Goal: Task Accomplishment & Management: Use online tool/utility

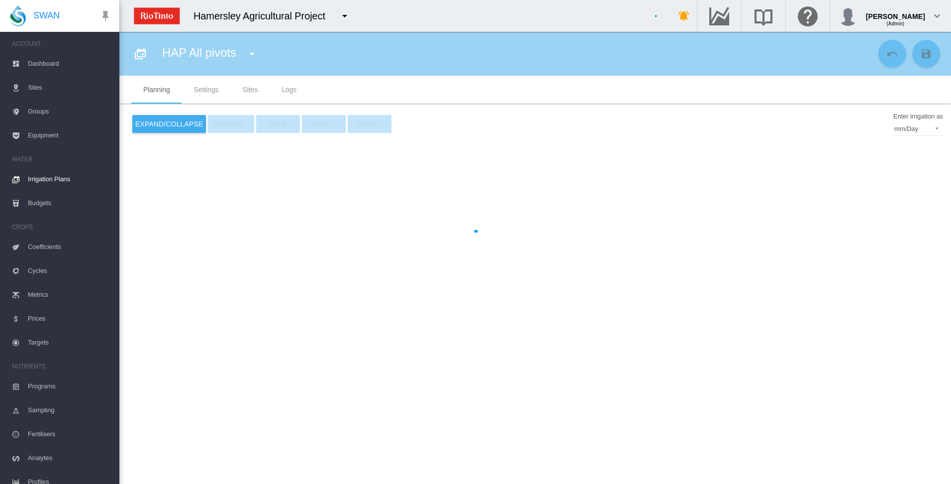
type input "**********"
type input "*"
type input "*****"
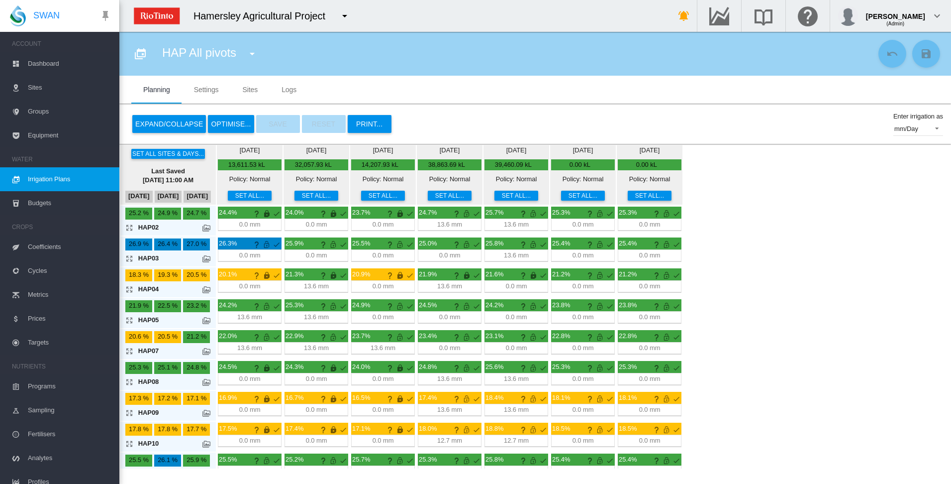
click at [130, 229] on md-icon "icon-arrow-expand" at bounding box center [131, 227] width 12 height 12
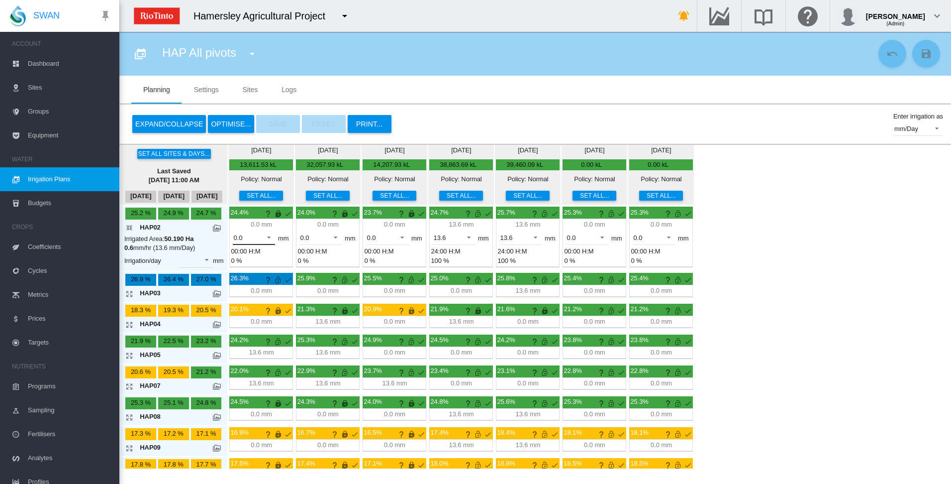
click at [269, 237] on span at bounding box center [266, 236] width 12 height 9
click at [260, 264] on md-option "13.6" at bounding box center [260, 262] width 68 height 24
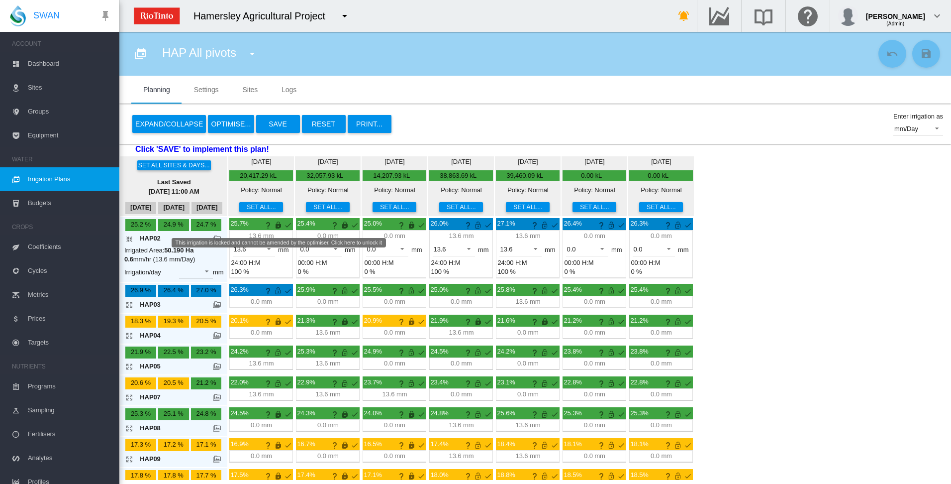
click at [277, 226] on md-icon "This irrigation is locked and cannot be amended by the optimiser. Click here to…" at bounding box center [278, 225] width 12 height 12
click at [278, 225] on md-icon "This irrigation is unlocked and so can be amended by the optimiser. Click here …" at bounding box center [278, 225] width 12 height 12
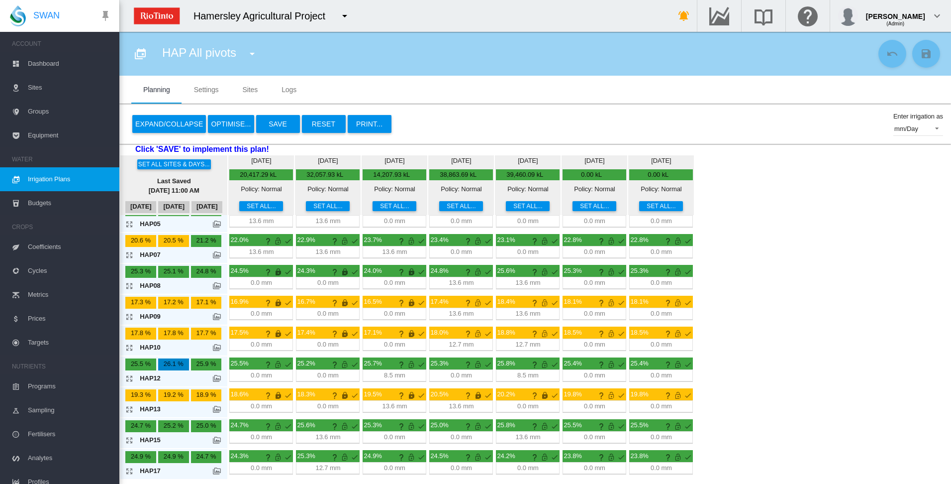
click at [131, 440] on md-icon "icon-arrow-expand" at bounding box center [131, 440] width 12 height 12
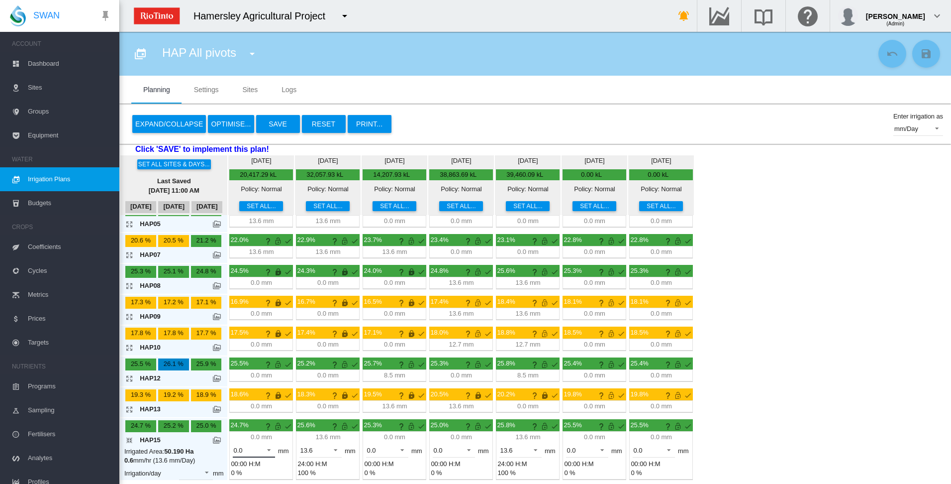
click at [270, 449] on span at bounding box center [266, 448] width 12 height 9
click at [271, 464] on md-option "13.6" at bounding box center [260, 463] width 68 height 24
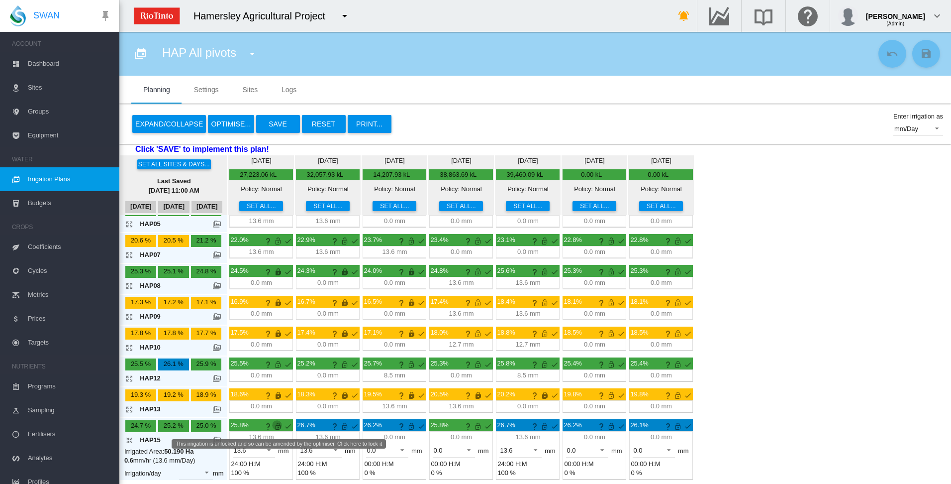
click at [280, 427] on md-icon "This irrigation is unlocked and so can be amended by the optimiser. Click here …" at bounding box center [278, 426] width 12 height 12
click at [130, 438] on md-icon "icon-arrow-collapse" at bounding box center [131, 440] width 12 height 12
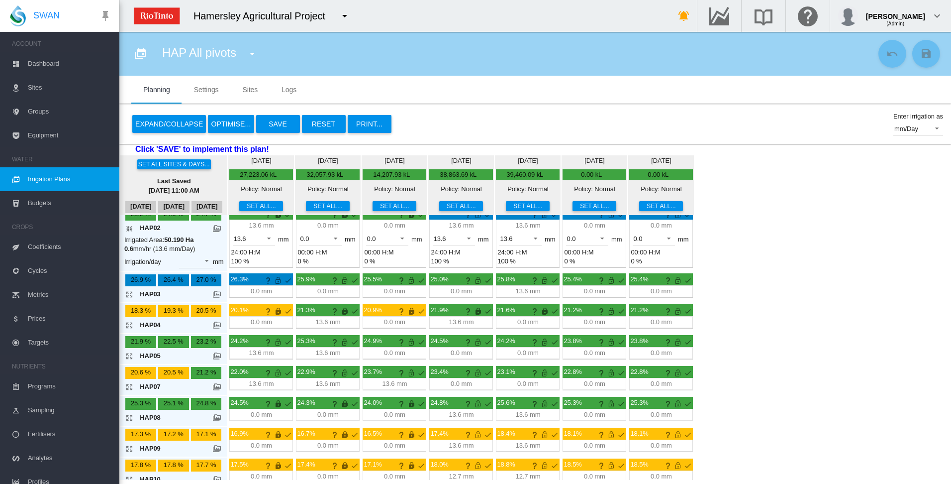
scroll to position [0, 0]
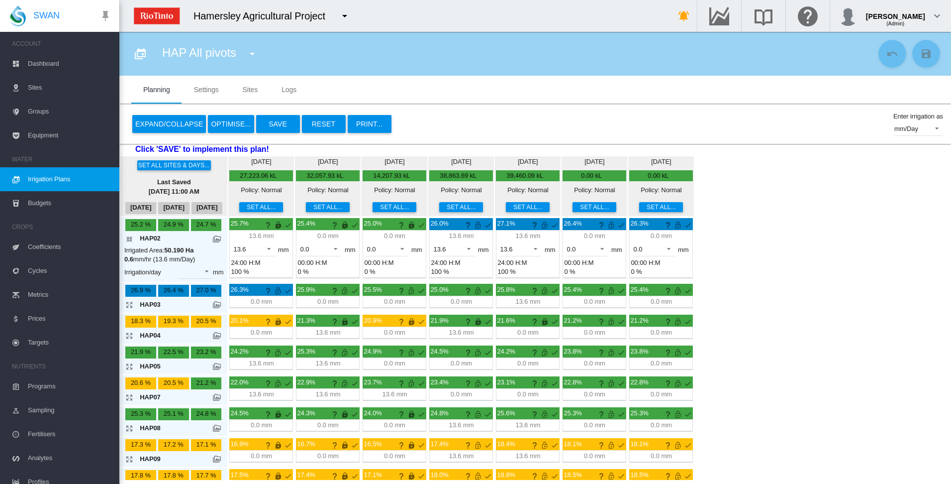
click at [219, 121] on button "OPTIMISE..." at bounding box center [231, 124] width 46 height 18
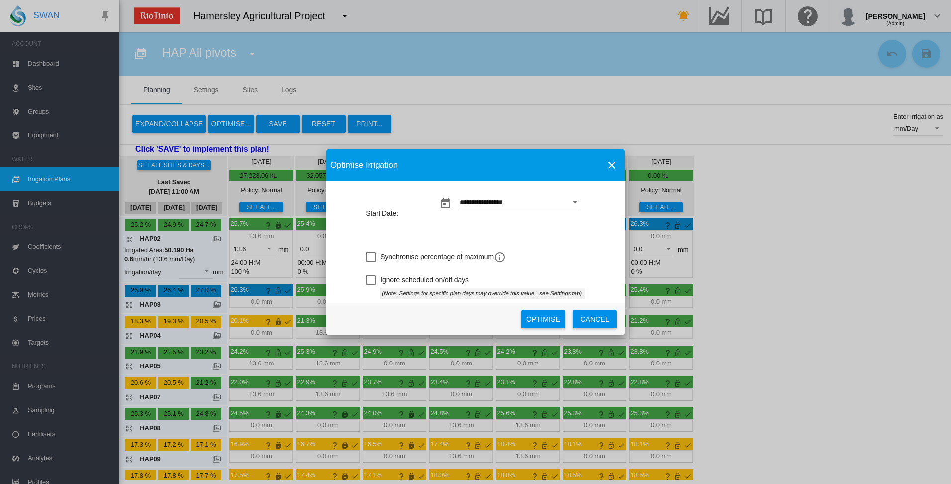
click at [132, 238] on div "**********" at bounding box center [475, 242] width 951 height 484
click at [535, 319] on button "Optimise" at bounding box center [544, 319] width 44 height 18
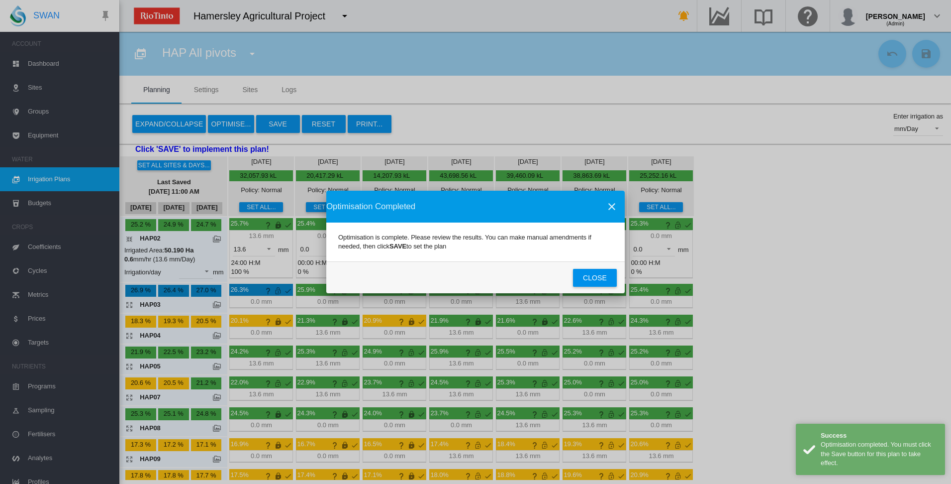
click at [595, 278] on button "Close" at bounding box center [595, 278] width 44 height 18
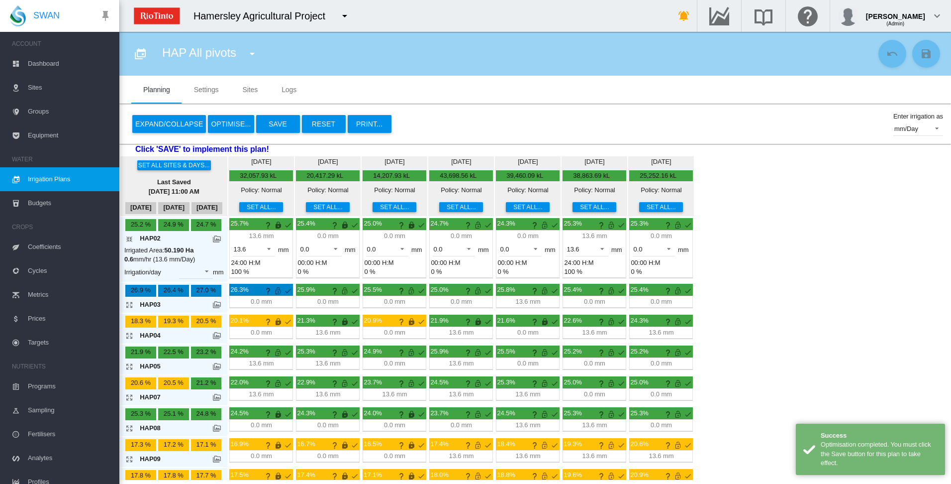
click at [275, 123] on button "Save" at bounding box center [278, 124] width 44 height 18
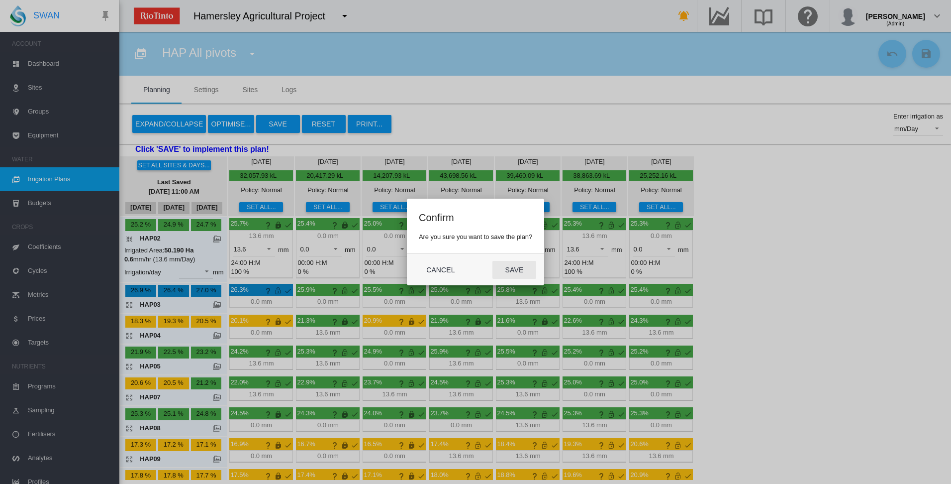
click at [509, 270] on button "Save" at bounding box center [515, 270] width 44 height 18
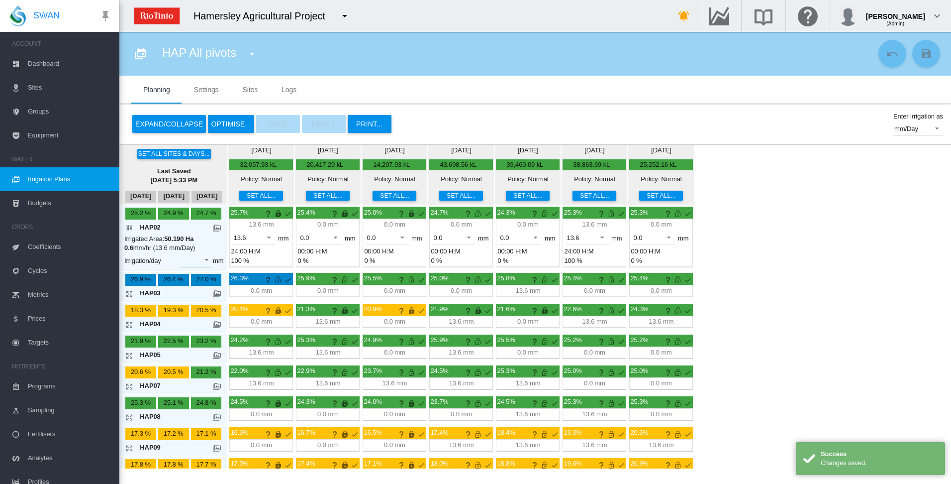
click at [128, 229] on md-icon "icon-arrow-collapse" at bounding box center [131, 227] width 12 height 12
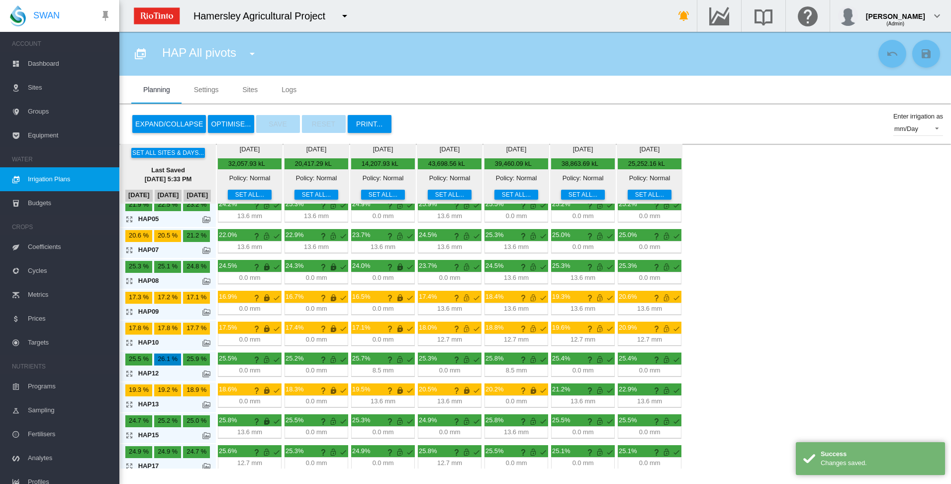
scroll to position [107, 0]
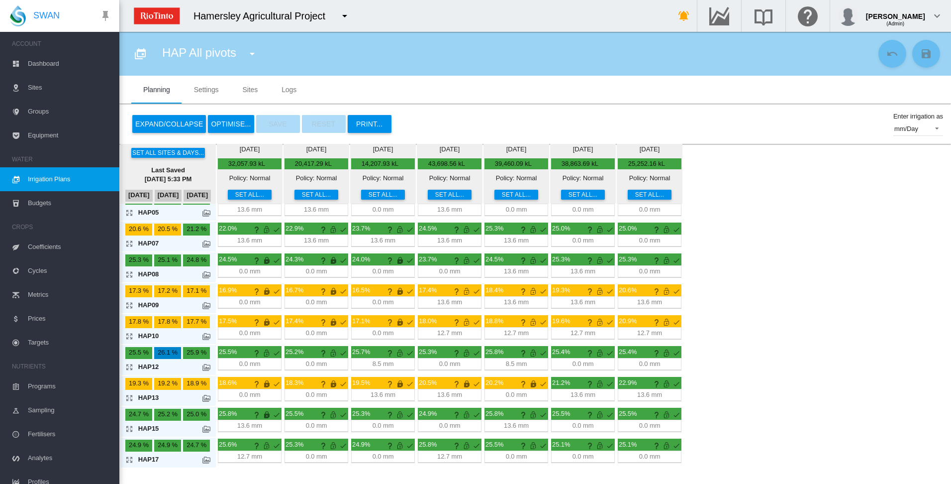
click at [130, 460] on md-icon "icon-arrow-expand" at bounding box center [131, 459] width 12 height 12
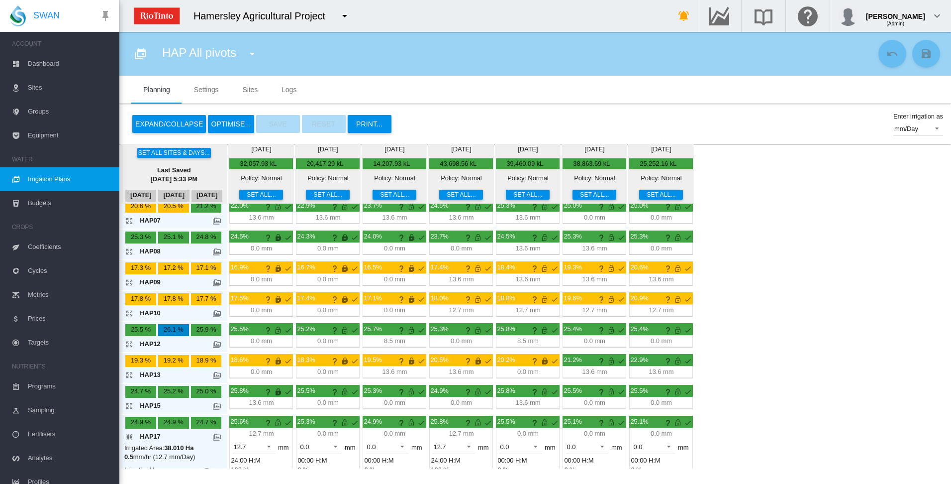
scroll to position [142, 0]
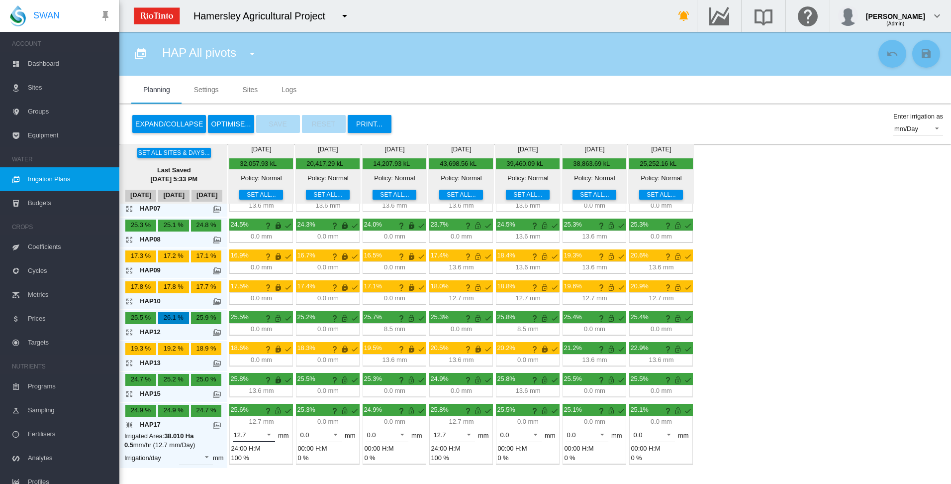
click at [269, 432] on span at bounding box center [266, 433] width 12 height 9
click at [250, 413] on md-option "0.0" at bounding box center [260, 411] width 68 height 24
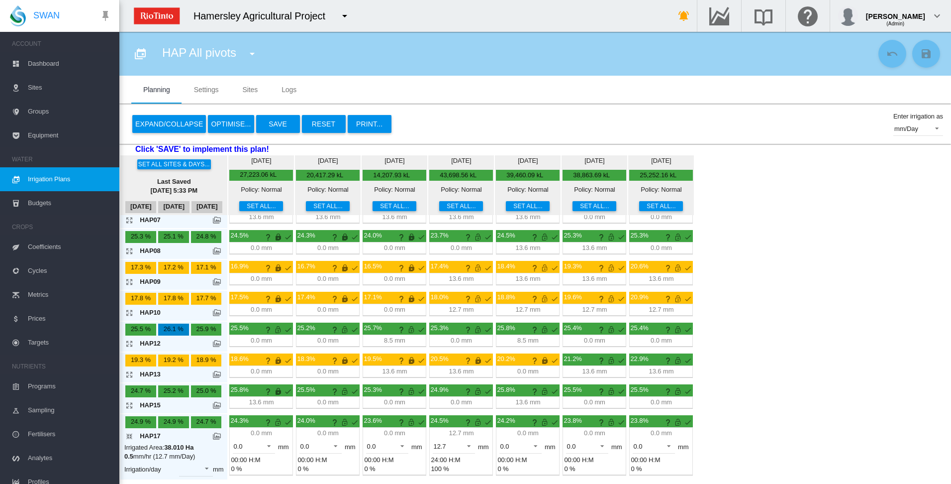
click at [129, 436] on md-icon "icon-arrow-collapse" at bounding box center [131, 436] width 12 height 12
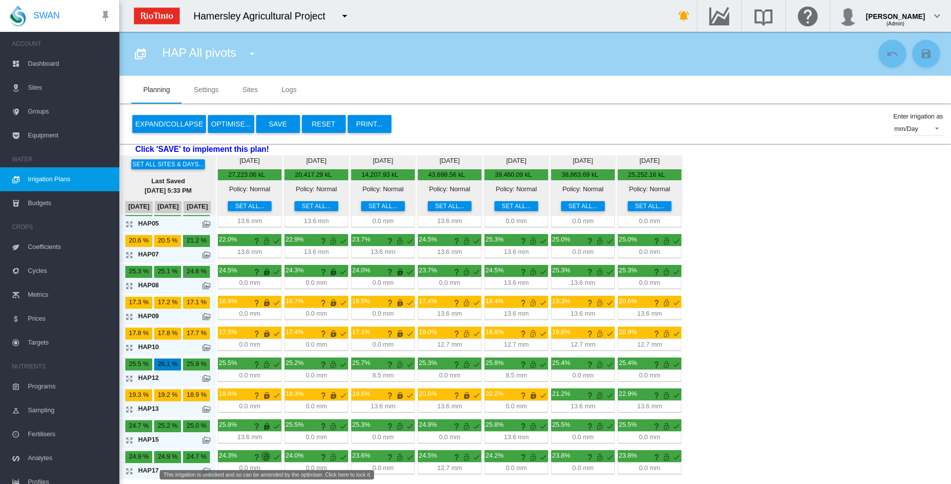
click at [267, 457] on md-icon "This irrigation is unlocked and so can be amended by the optimiser. Click here …" at bounding box center [267, 457] width 12 height 12
click at [232, 124] on button "OPTIMISE..." at bounding box center [231, 124] width 46 height 18
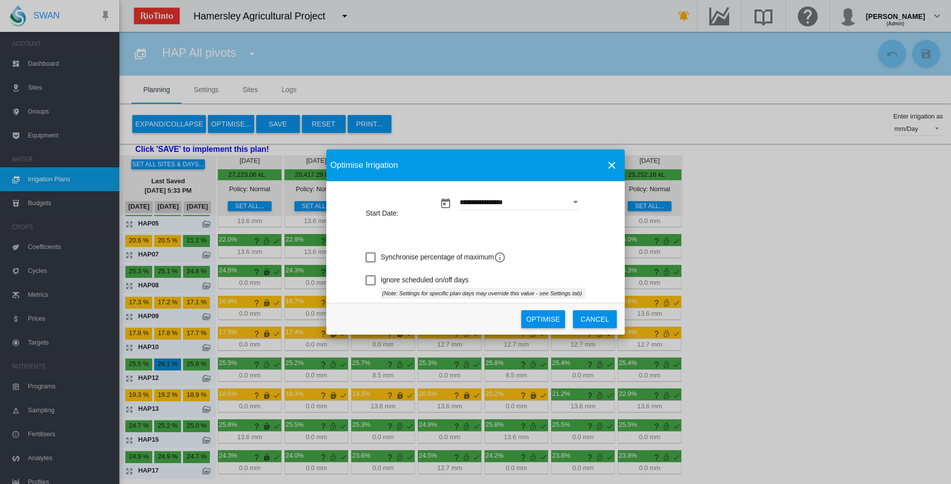
click at [554, 317] on button "Optimise" at bounding box center [544, 319] width 44 height 18
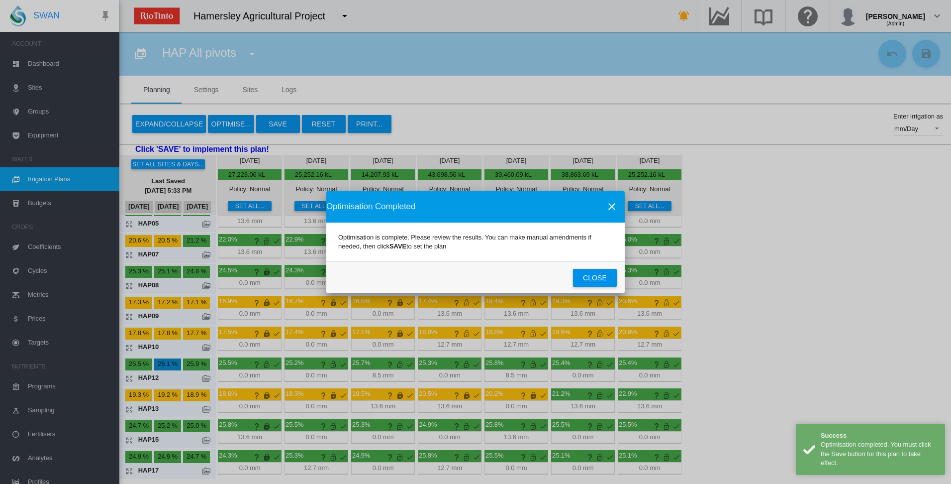
click at [593, 278] on button "Close" at bounding box center [595, 278] width 44 height 18
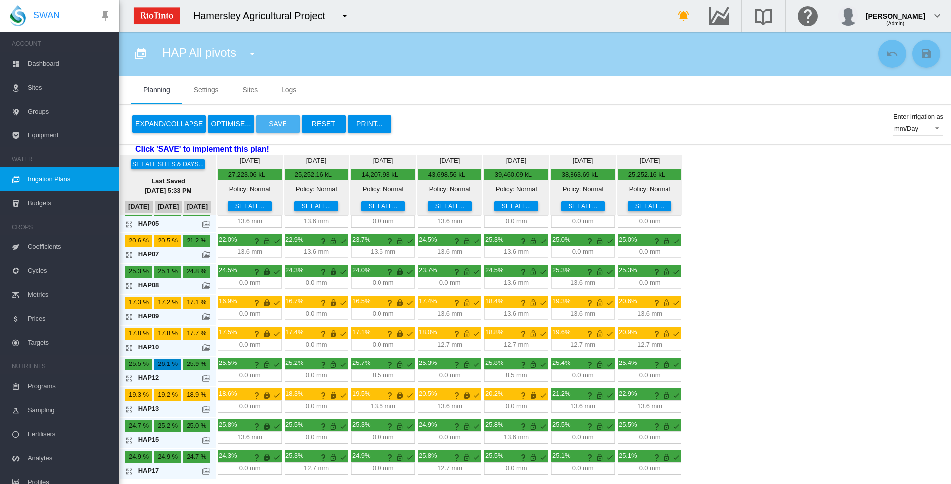
click at [277, 126] on button "Save" at bounding box center [278, 124] width 44 height 18
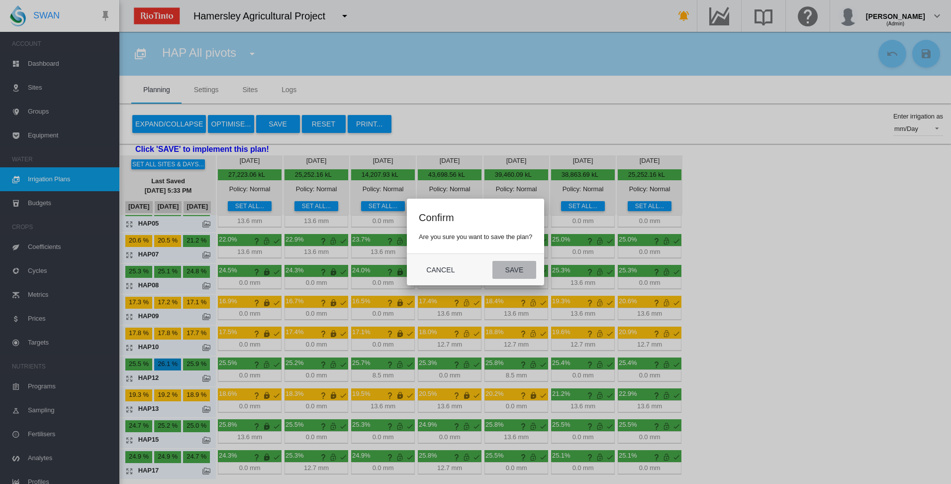
click at [524, 270] on button "Save" at bounding box center [515, 270] width 44 height 18
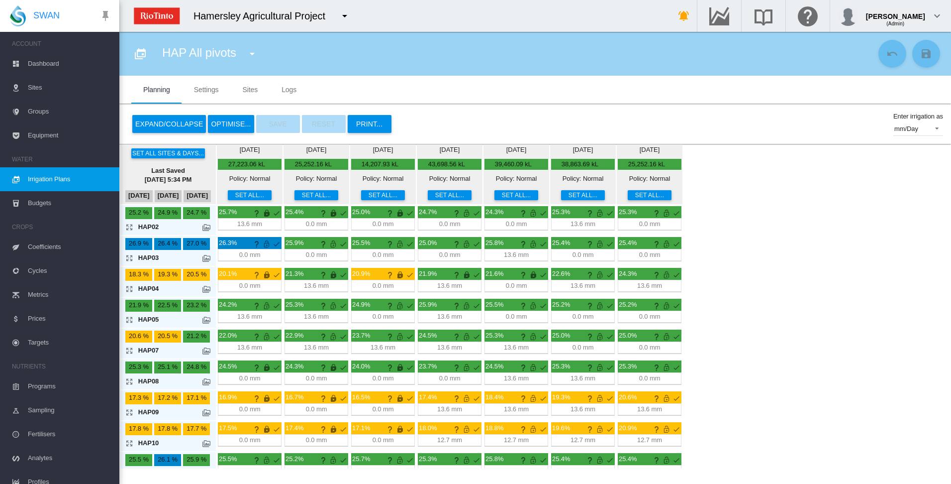
scroll to position [0, 0]
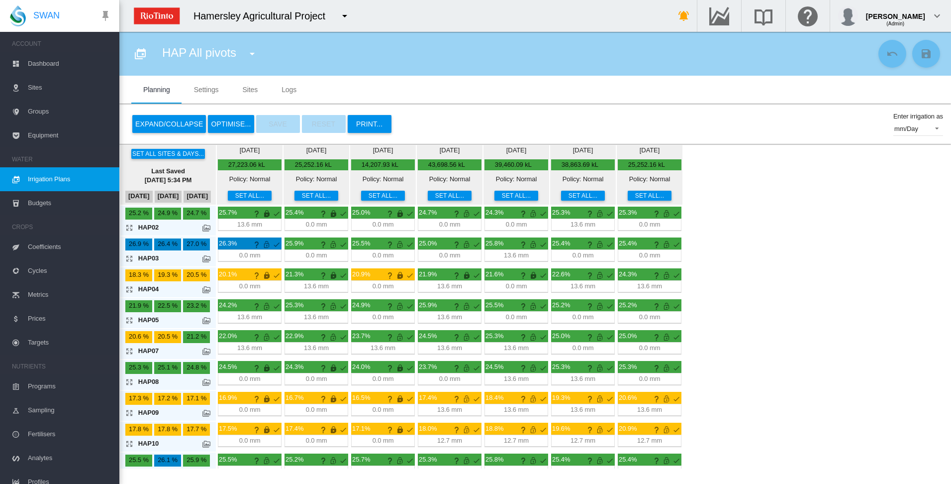
click at [129, 226] on md-icon "icon-arrow-expand" at bounding box center [131, 227] width 12 height 12
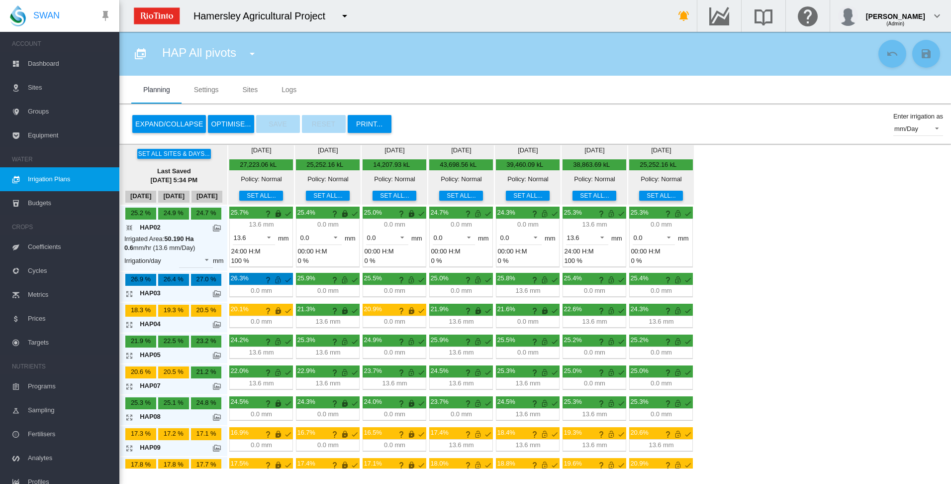
click at [129, 227] on md-icon "icon-arrow-collapse" at bounding box center [131, 227] width 12 height 12
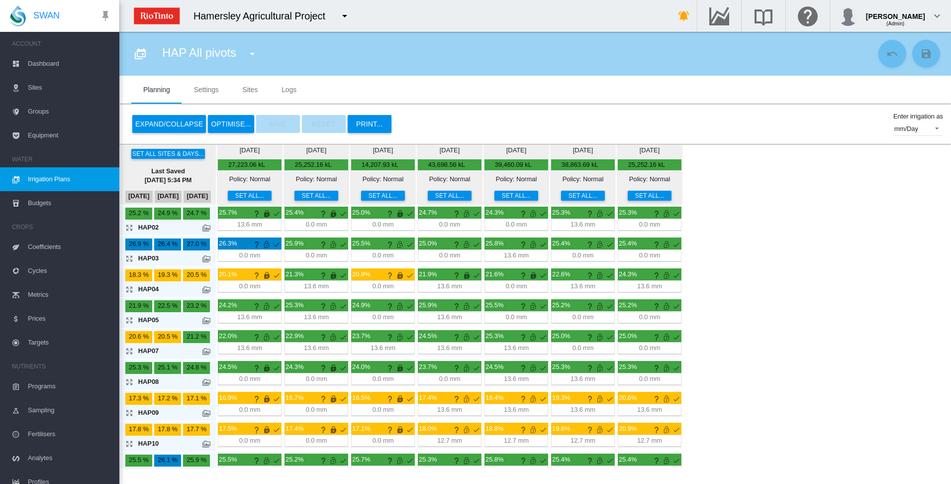
click at [132, 257] on md-icon "icon-arrow-expand" at bounding box center [131, 258] width 12 height 12
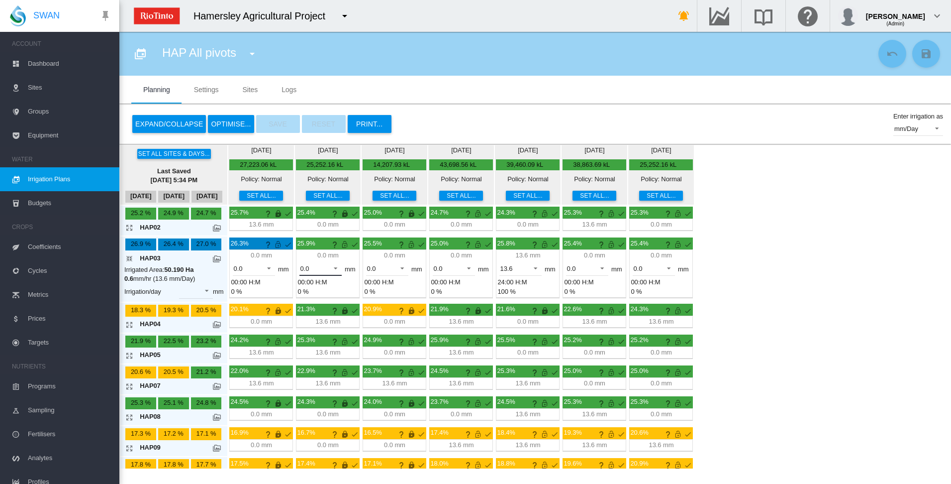
click at [338, 268] on span at bounding box center [333, 267] width 12 height 9
click at [335, 293] on md-option "13.6" at bounding box center [327, 293] width 68 height 24
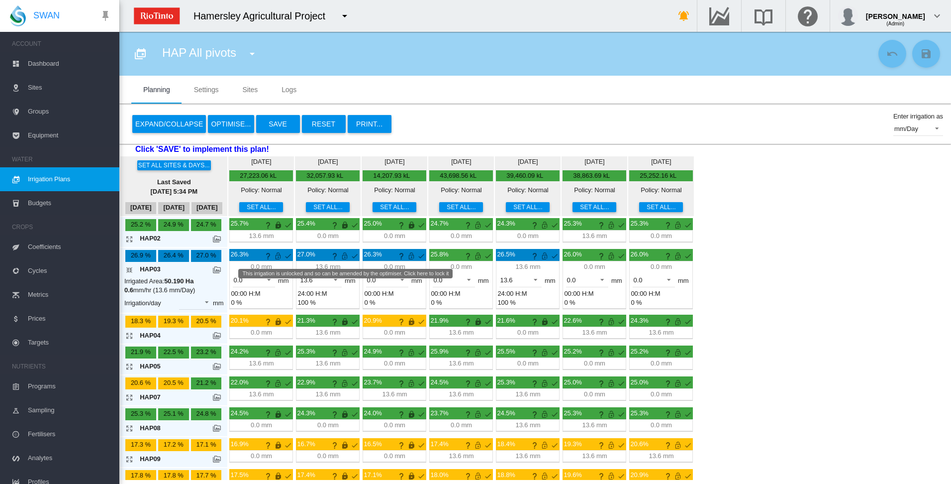
click at [345, 257] on md-icon "This irrigation is unlocked and so can be amended by the optimiser. Click here …" at bounding box center [345, 256] width 12 height 12
click at [130, 269] on md-icon "icon-arrow-collapse" at bounding box center [131, 270] width 12 height 12
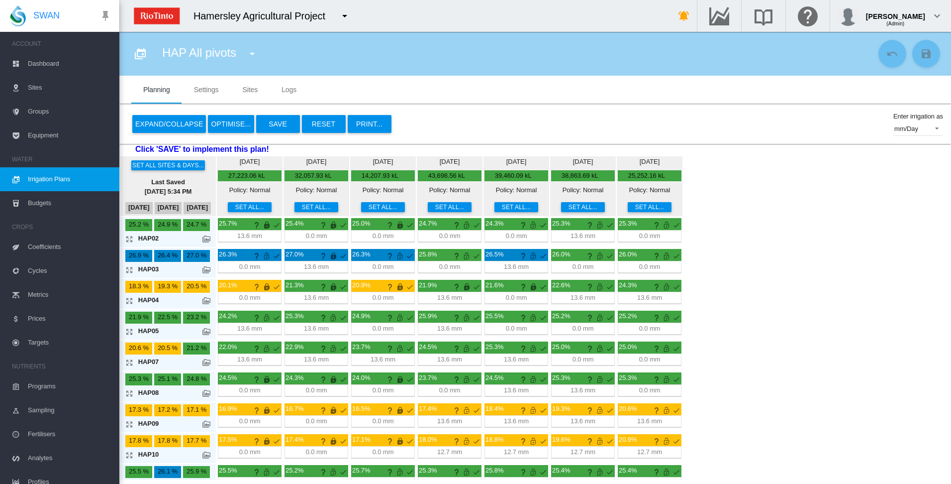
click at [221, 125] on button "OPTIMISE..." at bounding box center [231, 124] width 46 height 18
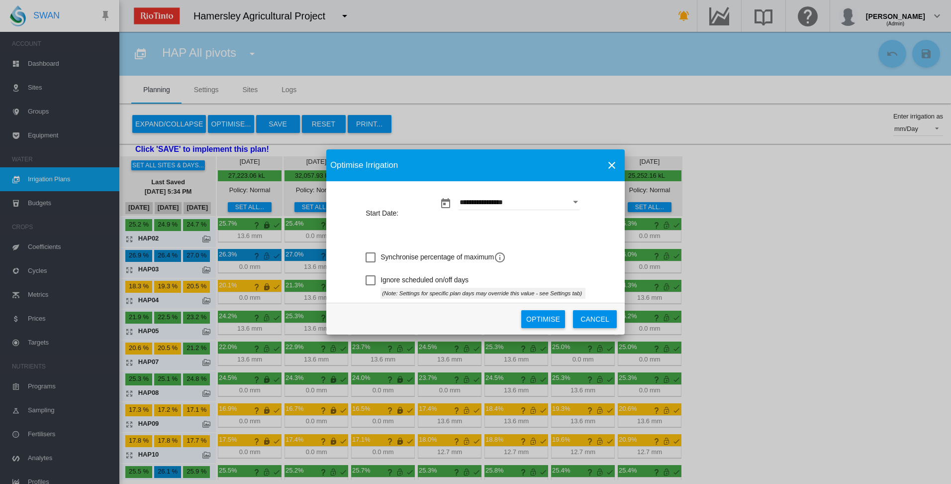
click at [546, 321] on button "Optimise" at bounding box center [544, 319] width 44 height 18
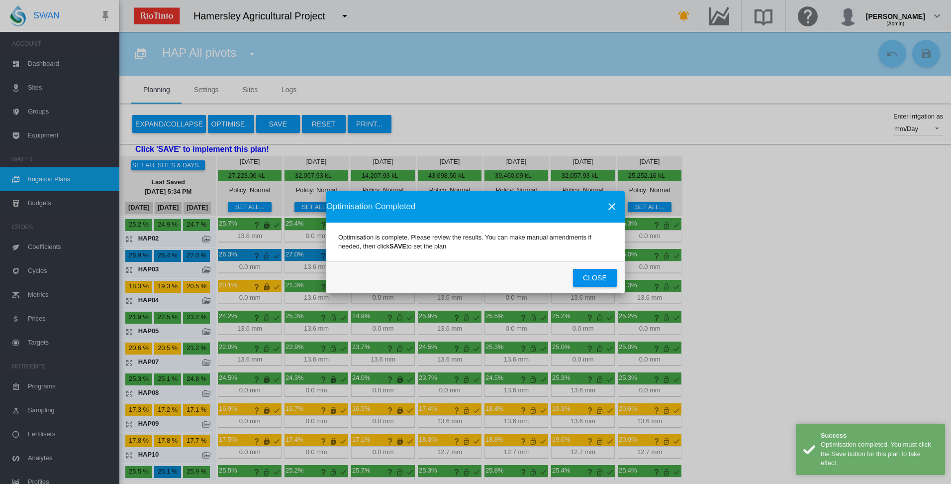
click at [587, 278] on button "Close" at bounding box center [595, 278] width 44 height 18
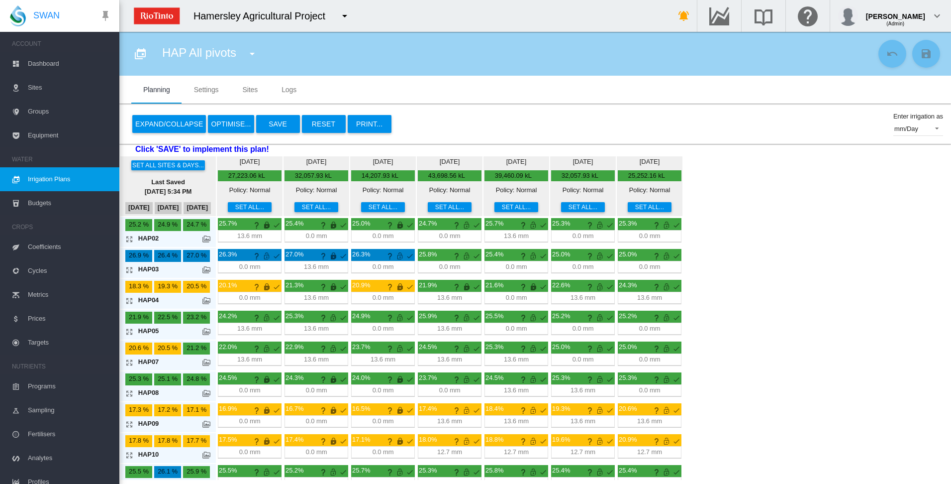
click at [130, 332] on md-icon "icon-arrow-expand" at bounding box center [131, 331] width 12 height 12
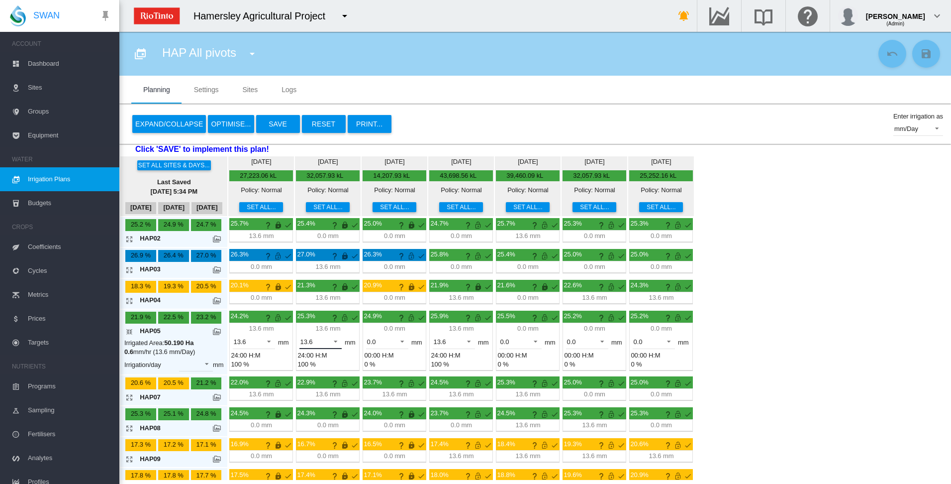
click at [338, 341] on span at bounding box center [333, 340] width 12 height 9
click at [331, 318] on md-option "0.0" at bounding box center [327, 318] width 68 height 24
click at [345, 318] on md-icon "This irrigation is unlocked and so can be amended by the optimiser. Click here …" at bounding box center [345, 318] width 12 height 12
click at [128, 331] on md-icon "icon-arrow-collapse" at bounding box center [131, 331] width 12 height 12
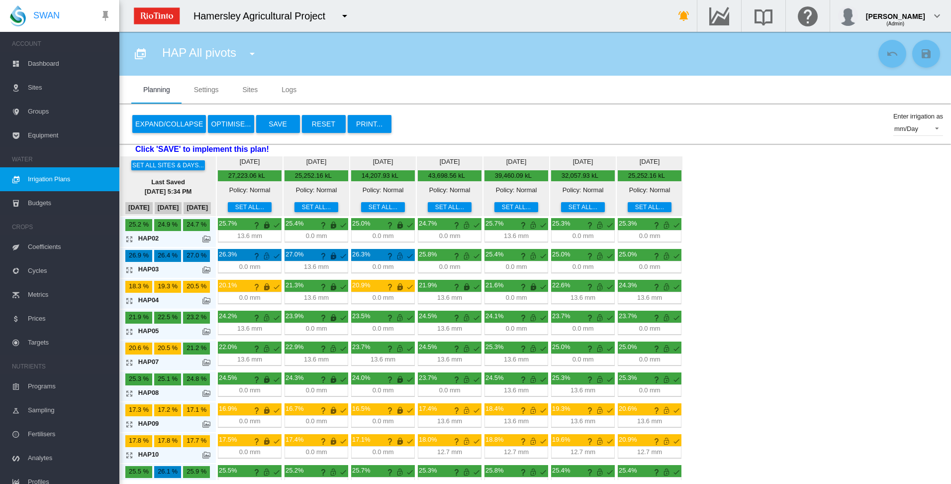
click at [272, 123] on button "Save" at bounding box center [278, 124] width 44 height 18
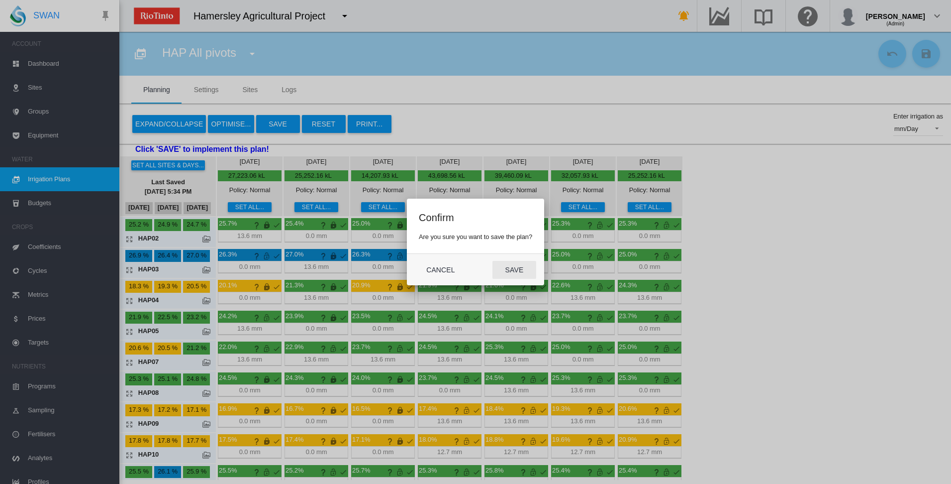
click at [517, 270] on button "Save" at bounding box center [515, 270] width 44 height 18
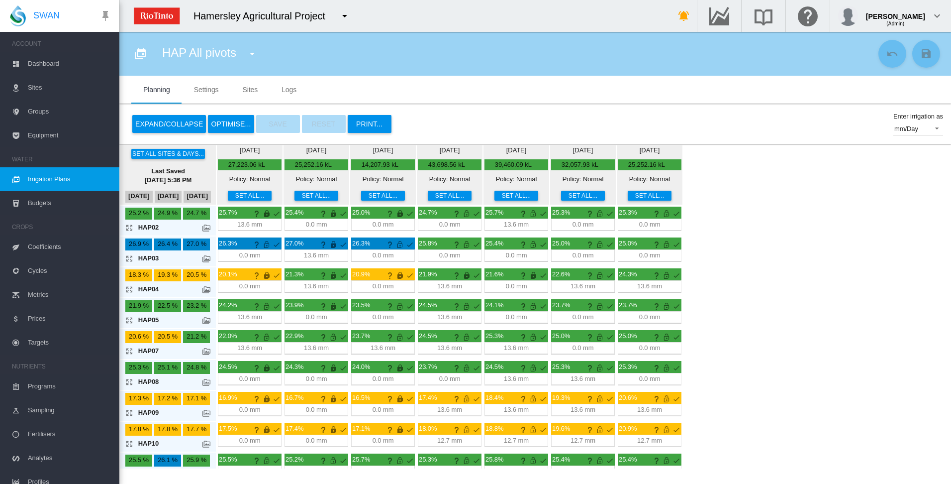
click at [130, 319] on md-icon "icon-arrow-expand" at bounding box center [131, 320] width 12 height 12
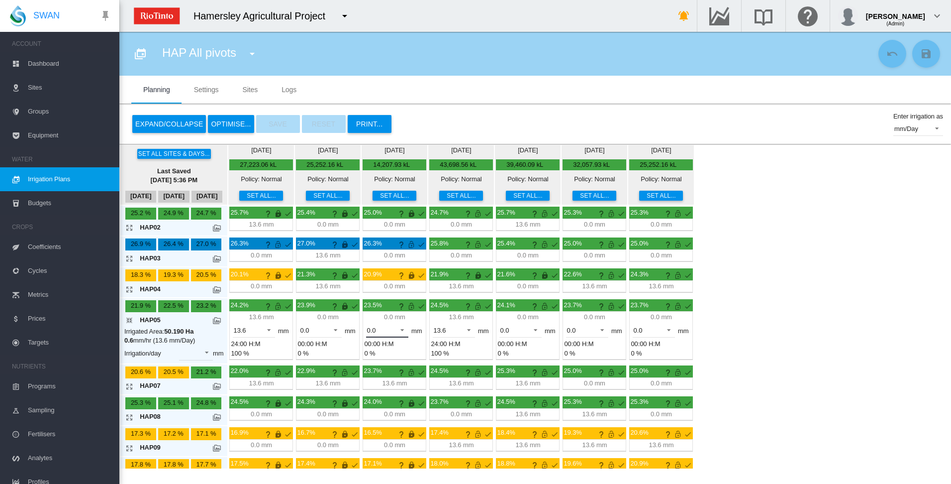
click at [405, 329] on span at bounding box center [400, 328] width 12 height 9
click at [399, 359] on md-option "13.6" at bounding box center [393, 354] width 68 height 24
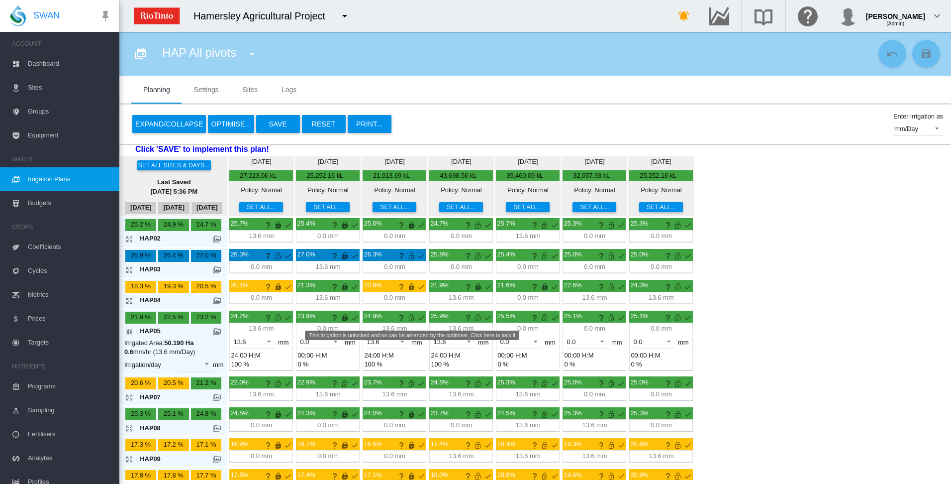
click at [413, 317] on md-icon "This irrigation is unlocked and so can be amended by the optimiser. Click here …" at bounding box center [412, 318] width 12 height 12
click at [129, 331] on md-icon "icon-arrow-collapse" at bounding box center [131, 331] width 12 height 12
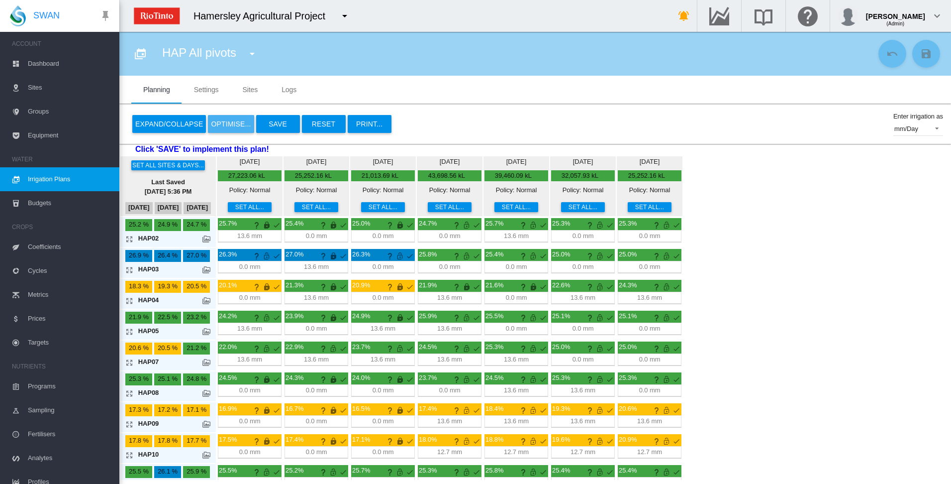
click at [227, 125] on button "OPTIMISE..." at bounding box center [231, 124] width 46 height 18
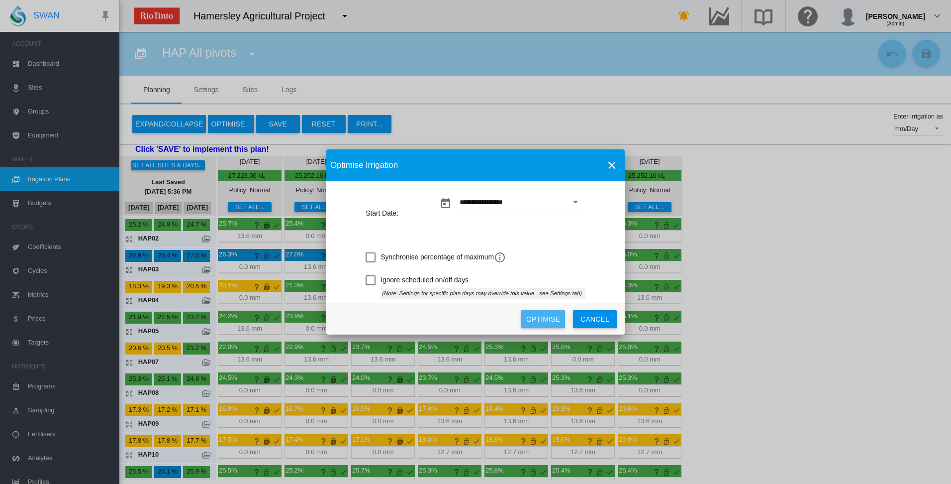
click at [543, 319] on button "Optimise" at bounding box center [544, 319] width 44 height 18
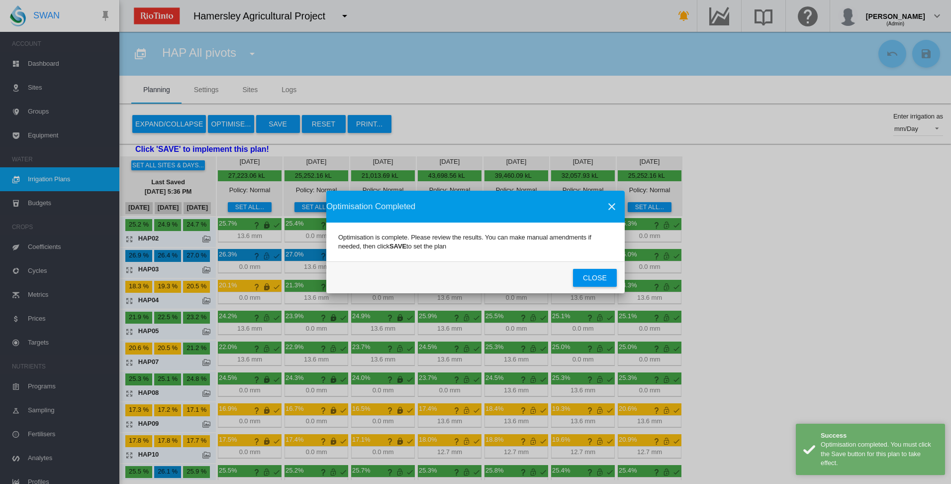
click at [586, 281] on button "Close" at bounding box center [595, 278] width 44 height 18
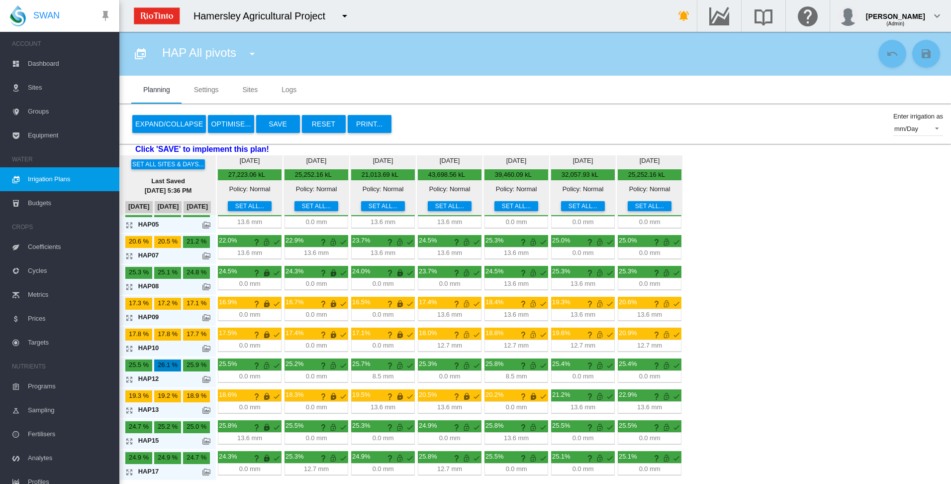
scroll to position [107, 0]
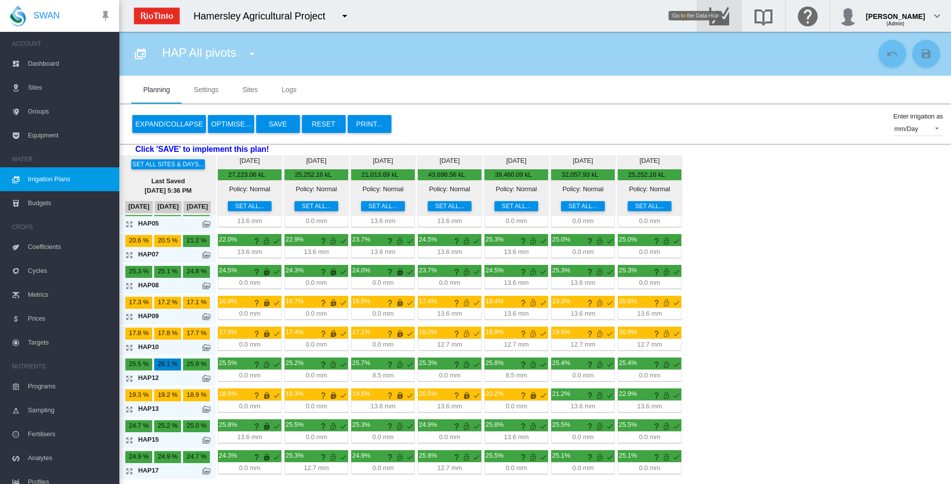
click at [732, 14] on md-icon "Go to the Data Hub" at bounding box center [720, 16] width 24 height 12
